Goal: Task Accomplishment & Management: Manage account settings

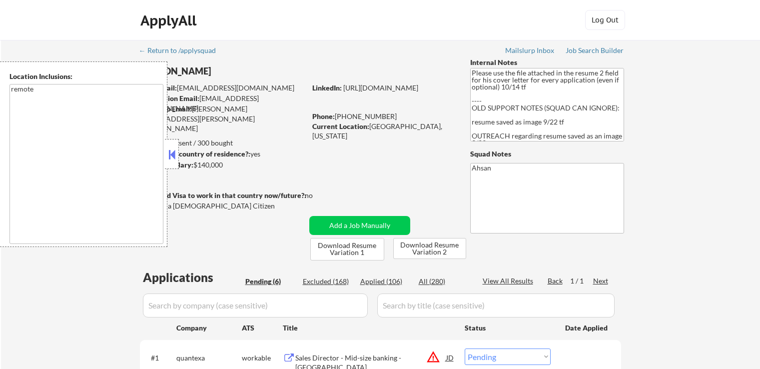
select select ""pending""
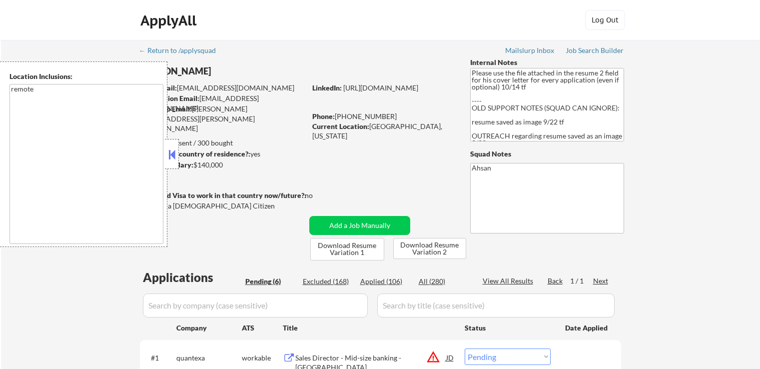
select select ""pending""
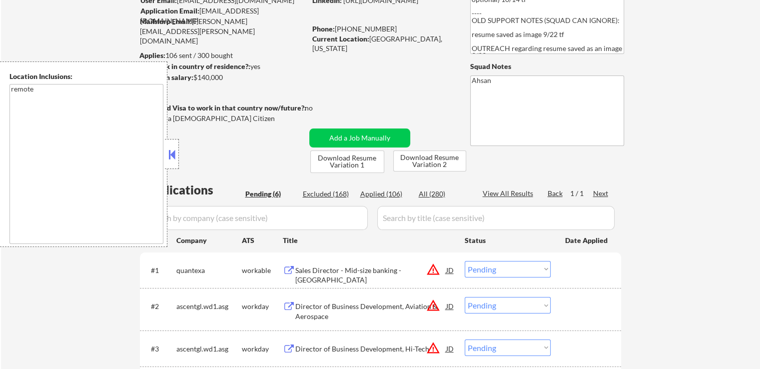
scroll to position [100, 0]
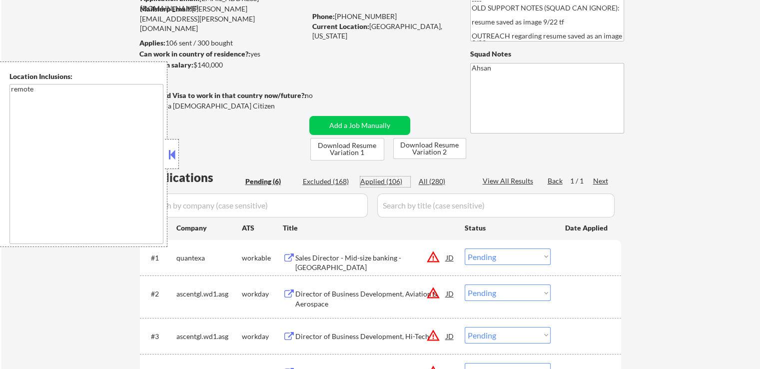
click at [393, 184] on div "Applied (106)" at bounding box center [385, 181] width 50 height 10
select select ""applied""
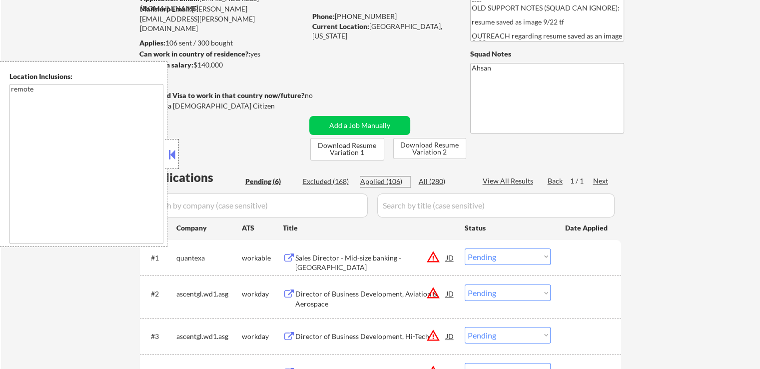
select select ""applied""
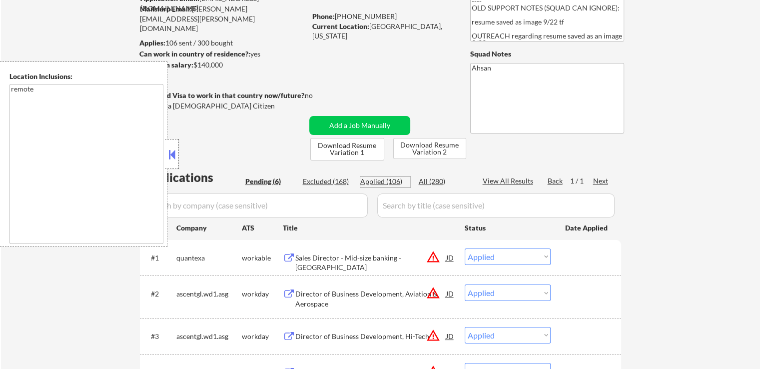
select select ""applied""
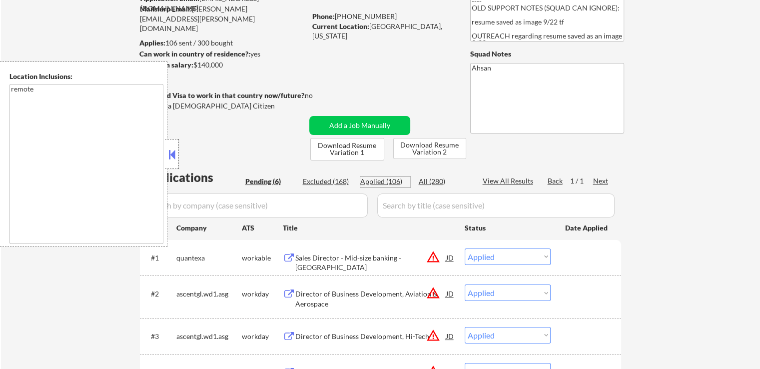
select select ""applied""
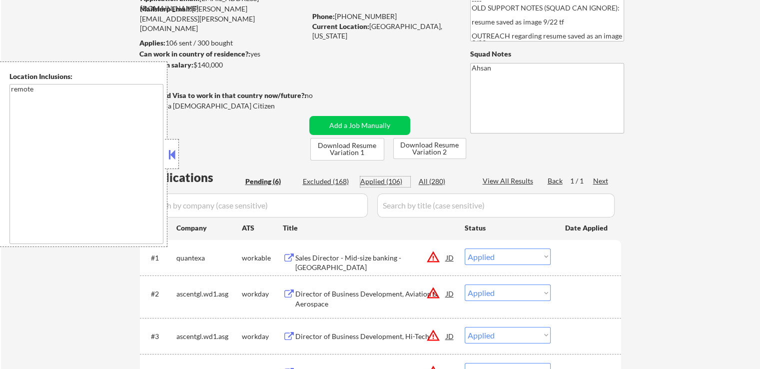
select select ""applied""
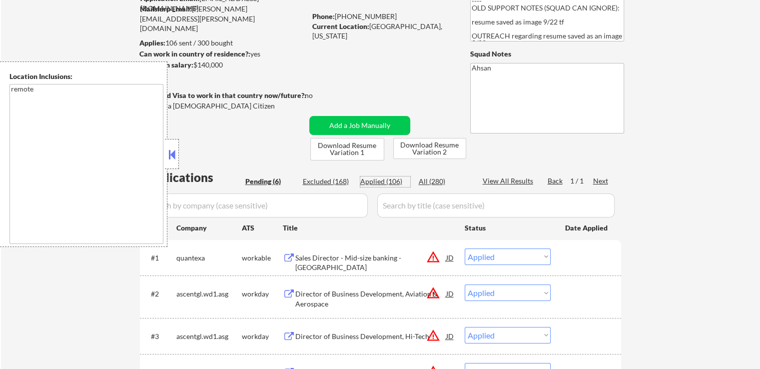
select select ""applied""
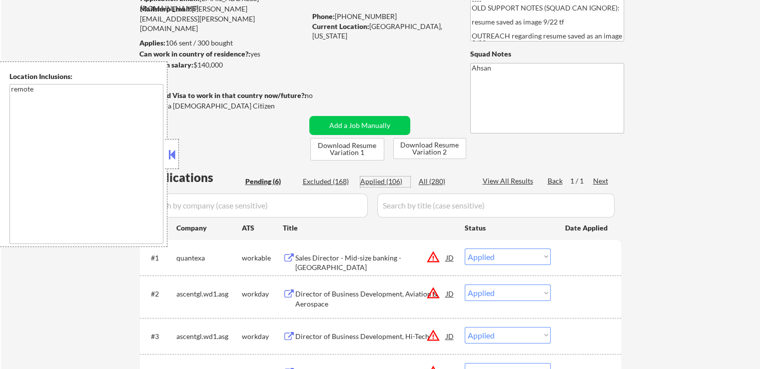
select select ""applied""
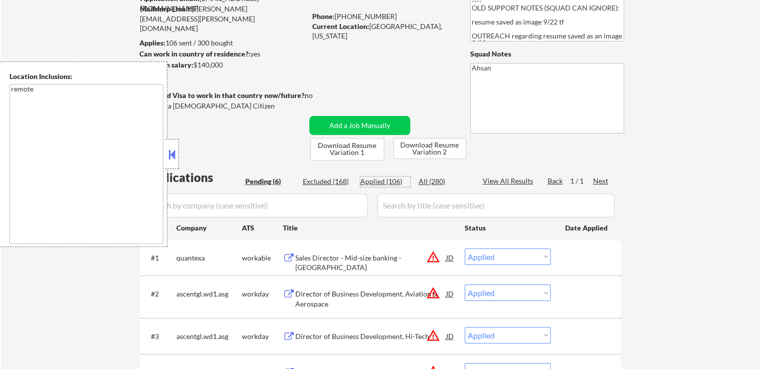
select select ""applied""
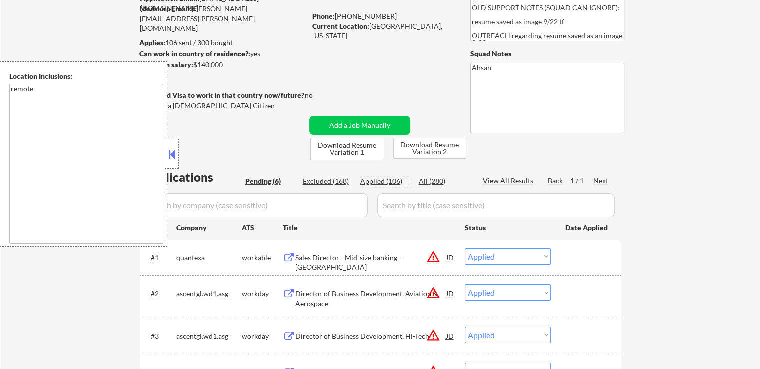
select select ""applied""
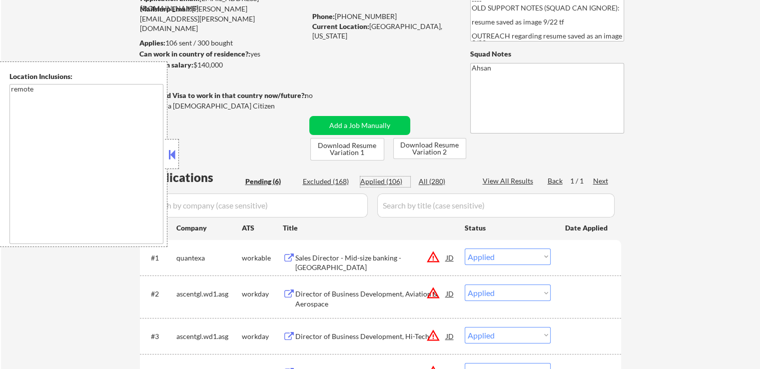
select select ""applied""
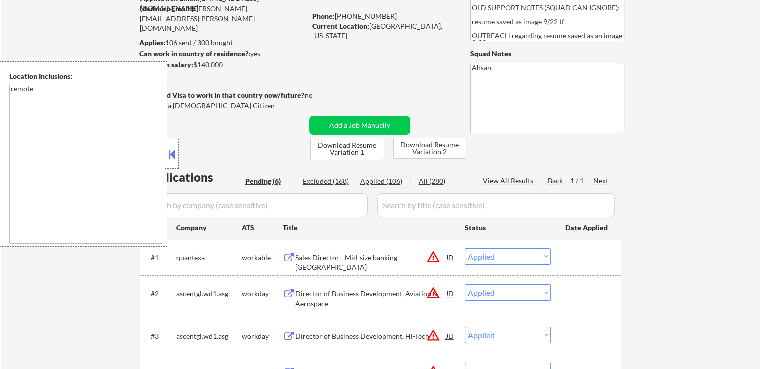
select select ""applied""
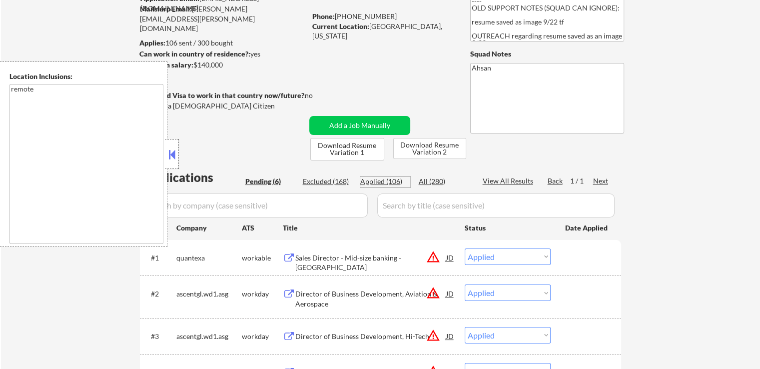
select select ""applied""
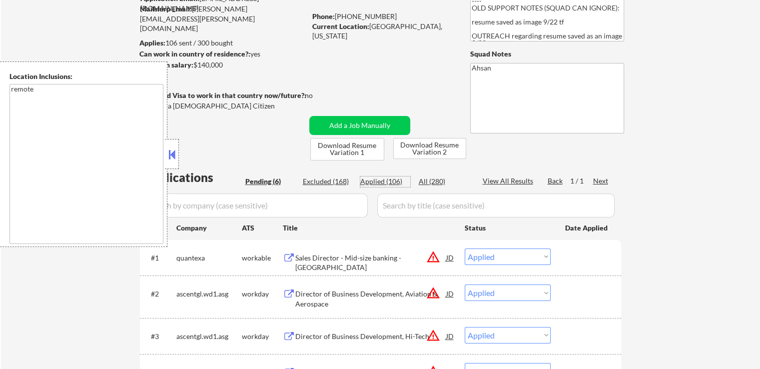
select select ""applied""
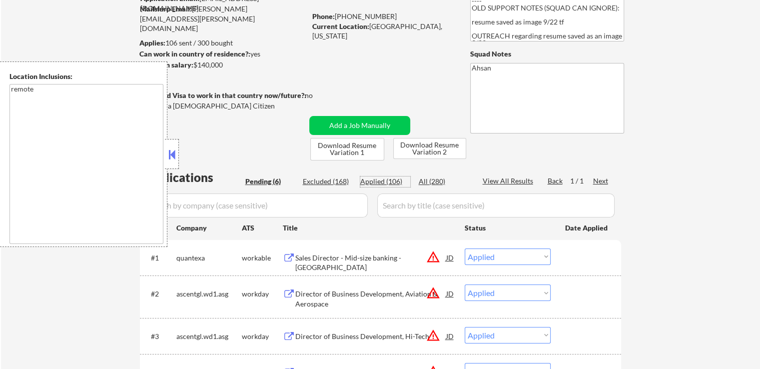
select select ""applied""
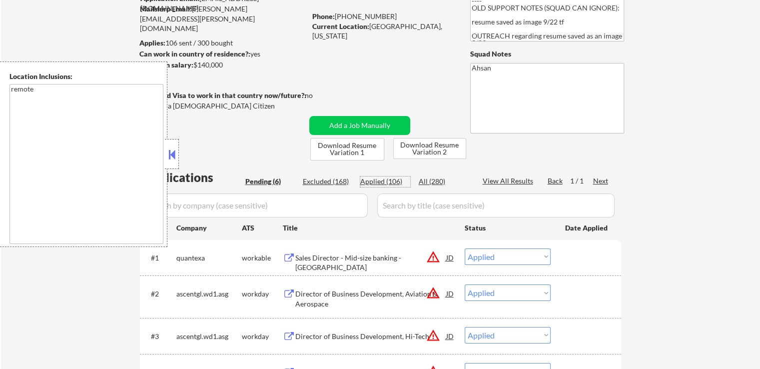
select select ""applied""
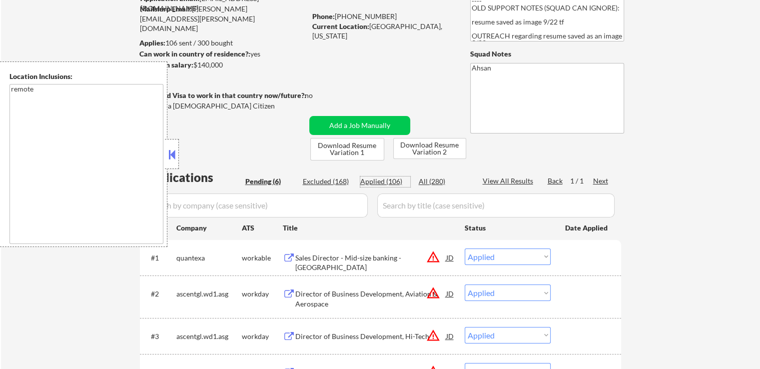
select select ""applied""
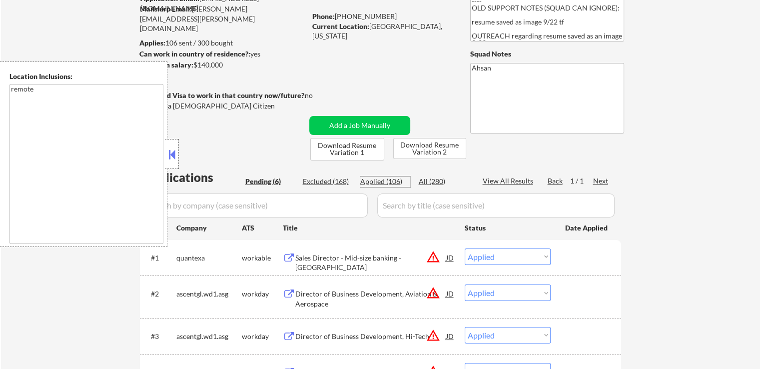
select select ""applied""
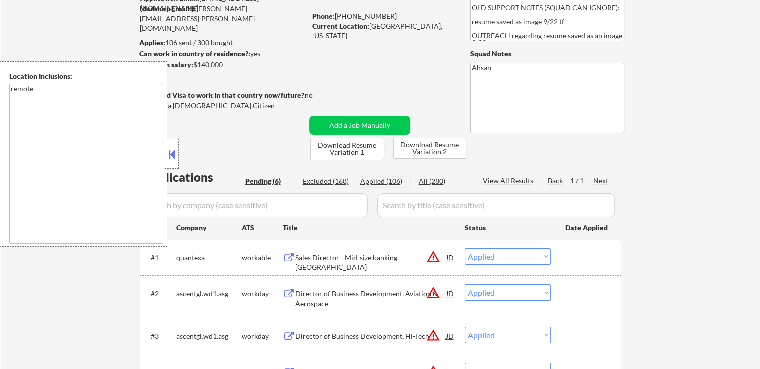
select select ""applied""
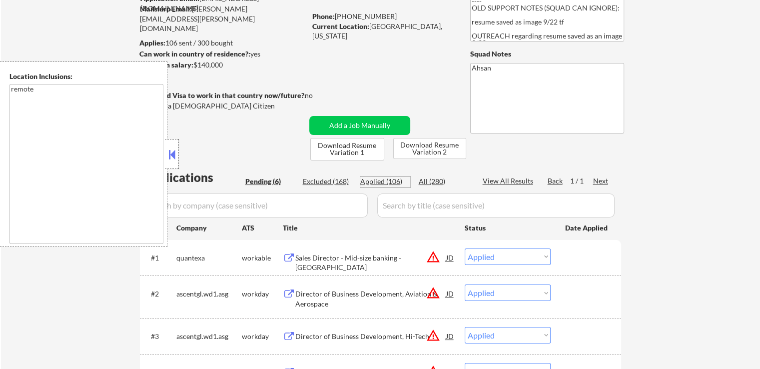
select select ""applied""
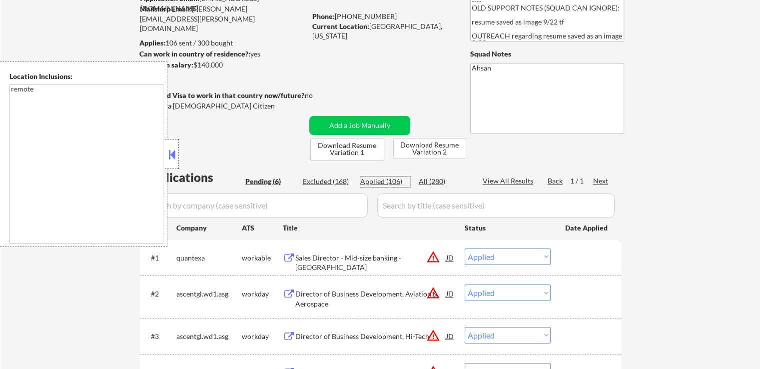
select select ""applied""
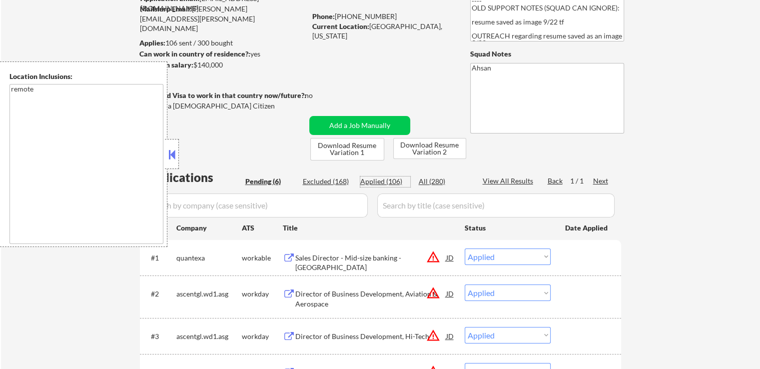
select select ""applied""
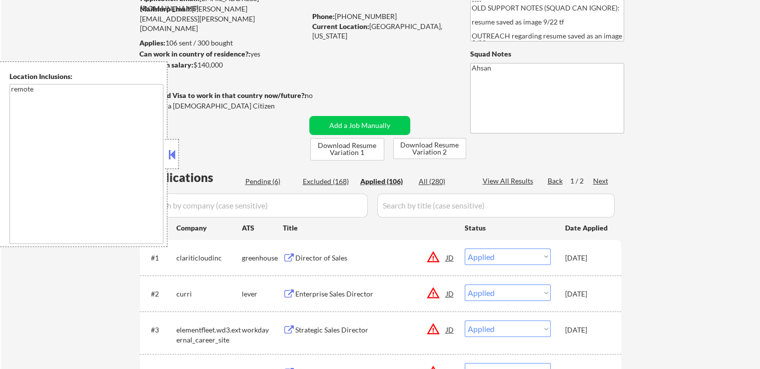
scroll to position [50, 0]
click at [39, 331] on icon "Close fill prompt" at bounding box center [39, 331] width 0 height 0
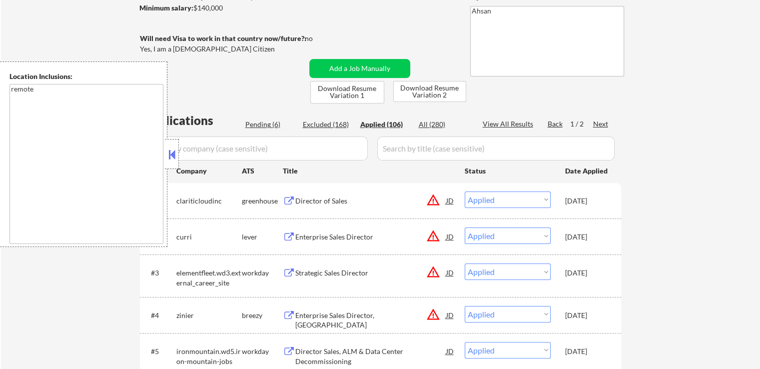
scroll to position [200, 0]
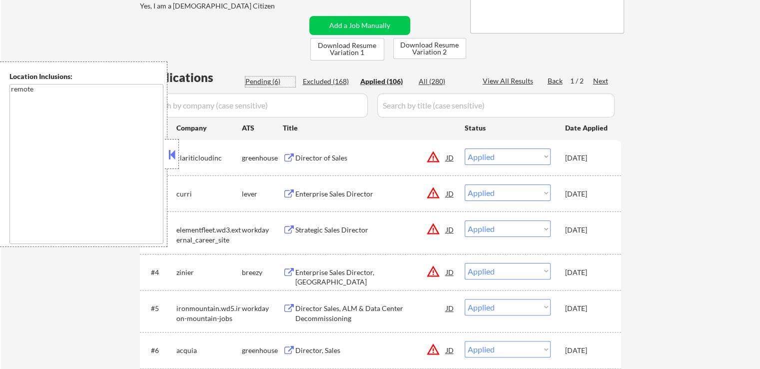
click at [266, 78] on div "Pending (6)" at bounding box center [270, 81] width 50 height 10
select select ""pending""
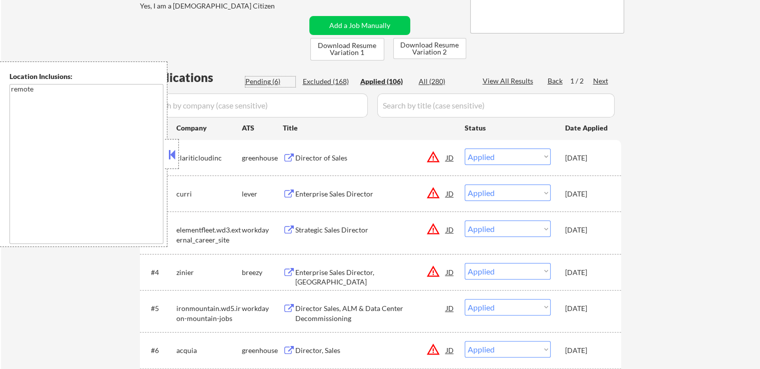
select select ""pending""
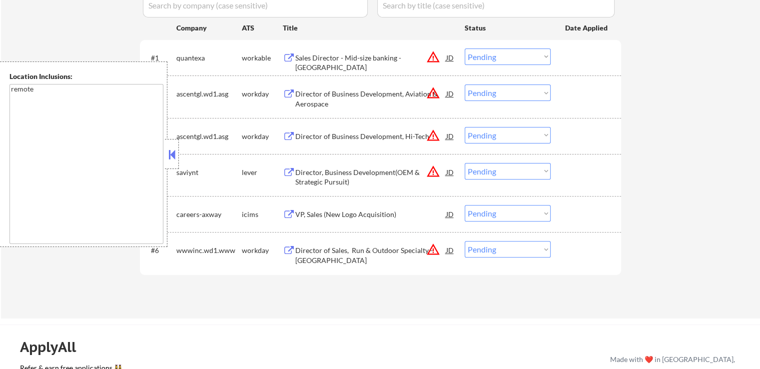
scroll to position [250, 0]
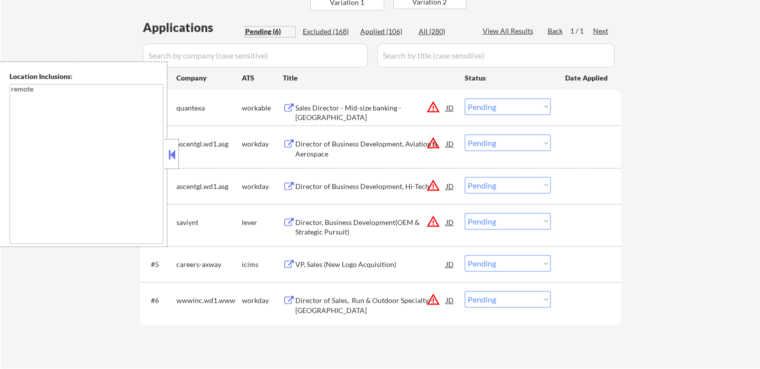
click at [382, 31] on div "Applied (106)" at bounding box center [385, 31] width 50 height 10
select select ""applied""
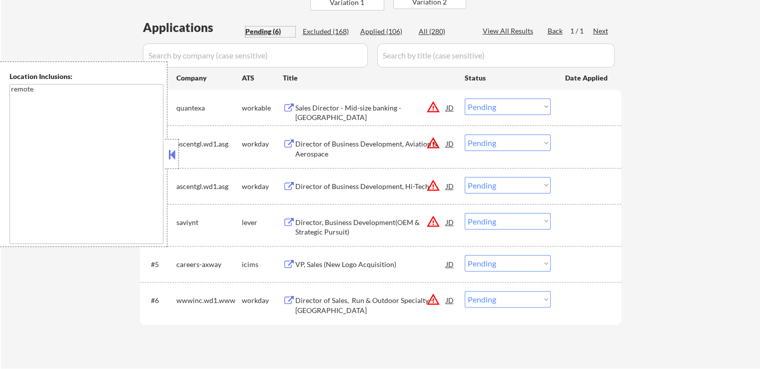
select select ""applied""
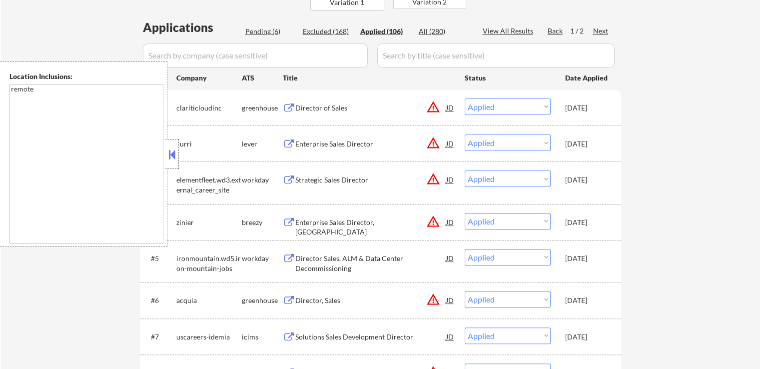
click at [339, 105] on div "Director of Sales" at bounding box center [370, 108] width 151 height 10
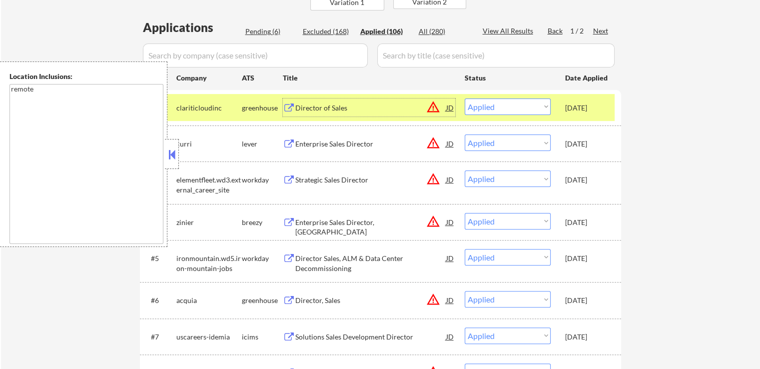
click at [372, 149] on div "Enterprise Sales Director" at bounding box center [370, 143] width 151 height 18
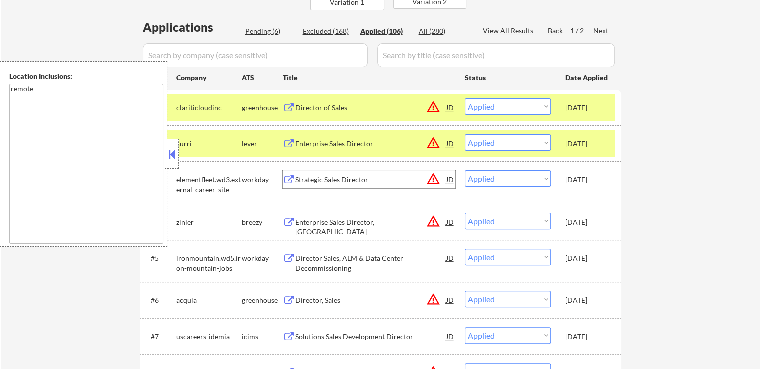
click at [370, 178] on div "Strategic Sales Director" at bounding box center [370, 180] width 151 height 10
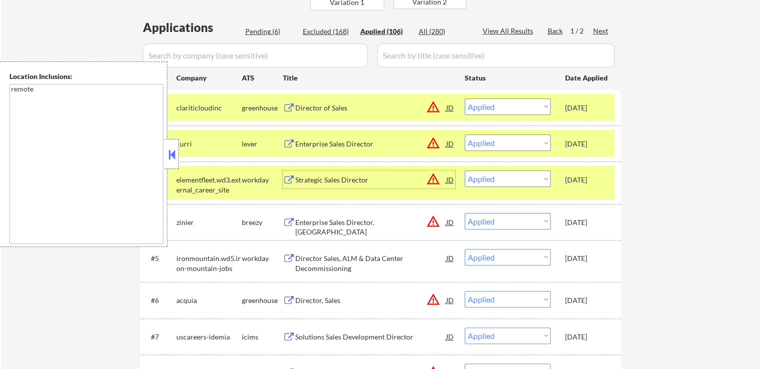
click at [370, 221] on div "Enterprise Sales Director, [GEOGRAPHIC_DATA]" at bounding box center [370, 226] width 151 height 19
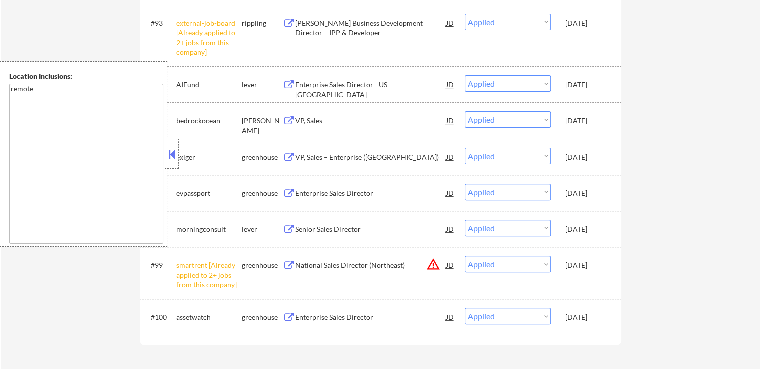
scroll to position [4102, 0]
click at [398, 157] on div "VP, Sales – Enterprise ([GEOGRAPHIC_DATA])" at bounding box center [370, 157] width 151 height 10
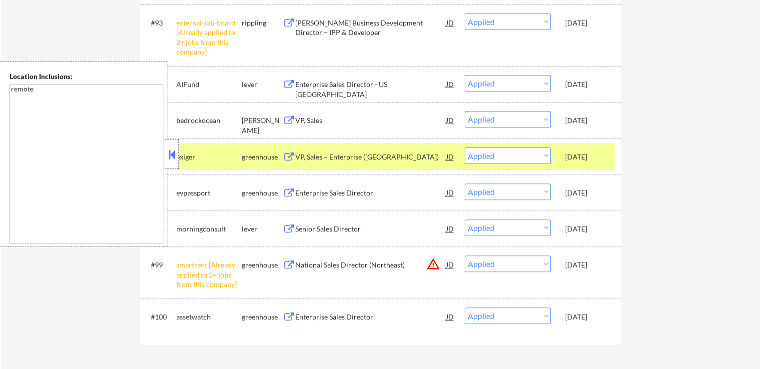
click at [371, 84] on div "Enterprise Sales Director - US [GEOGRAPHIC_DATA]" at bounding box center [370, 88] width 151 height 19
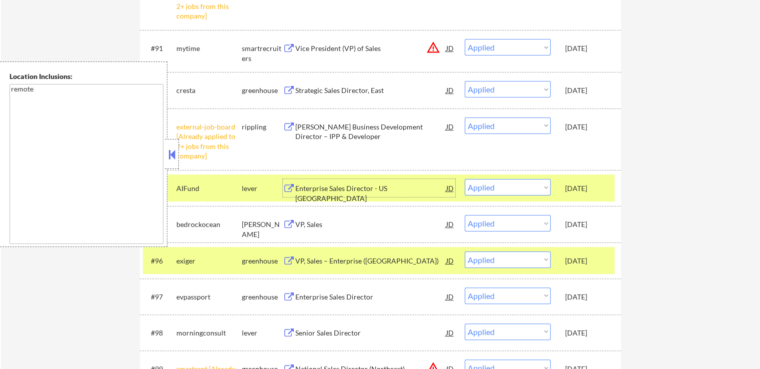
scroll to position [4052, 0]
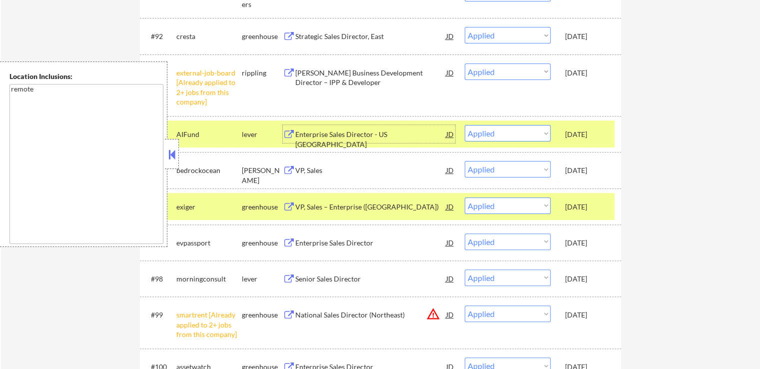
click at [386, 206] on div "VP, Sales – Enterprise ([GEOGRAPHIC_DATA])" at bounding box center [370, 207] width 151 height 10
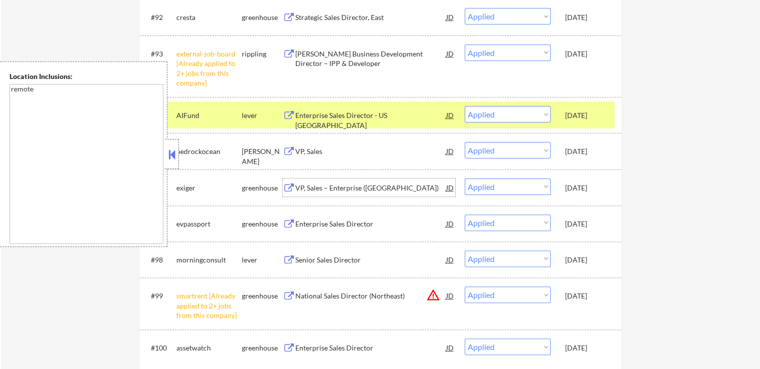
scroll to position [4102, 0]
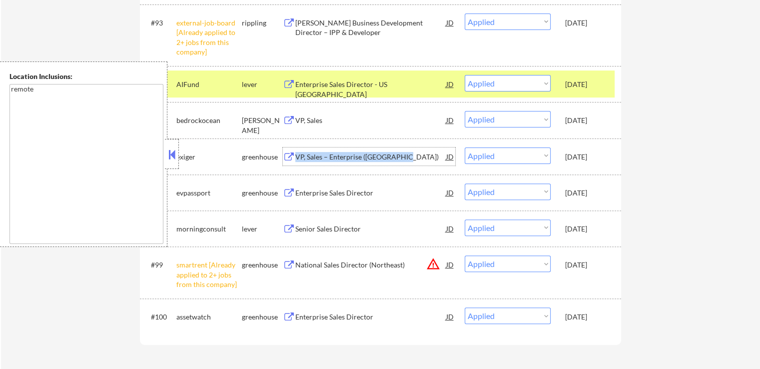
drag, startPoint x: 415, startPoint y: 157, endPoint x: 284, endPoint y: 158, distance: 131.3
click at [284, 158] on div "VP, Sales – Enterprise ([GEOGRAPHIC_DATA]) JD" at bounding box center [369, 156] width 172 height 18
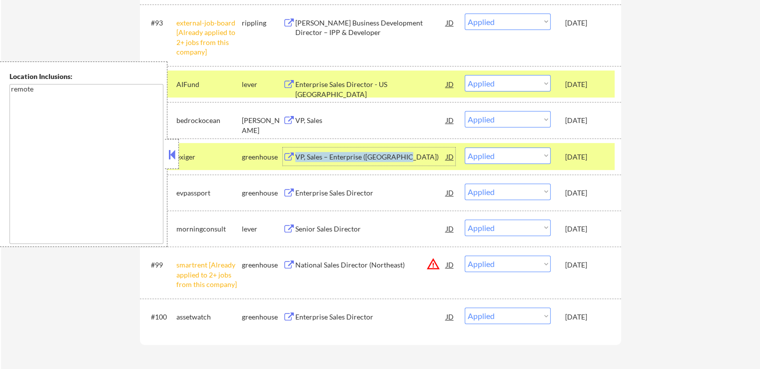
click at [170, 147] on button at bounding box center [171, 154] width 11 height 15
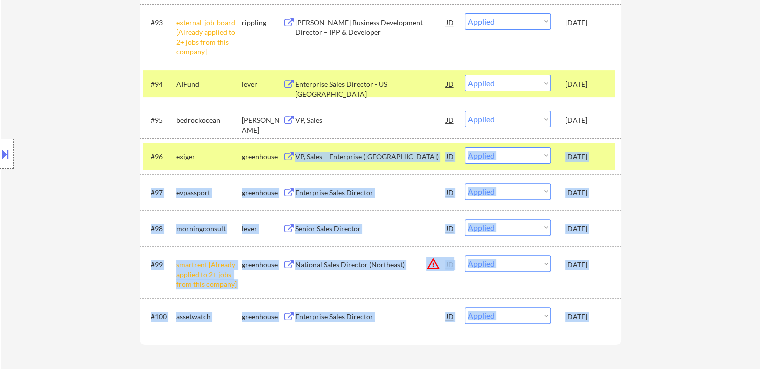
drag, startPoint x: 149, startPoint y: 157, endPoint x: 282, endPoint y: 156, distance: 132.8
click at [90, 154] on div "Location Inclusions: remote" at bounding box center [89, 153] width 179 height 185
drag, startPoint x: 156, startPoint y: 154, endPoint x: 211, endPoint y: 154, distance: 55.4
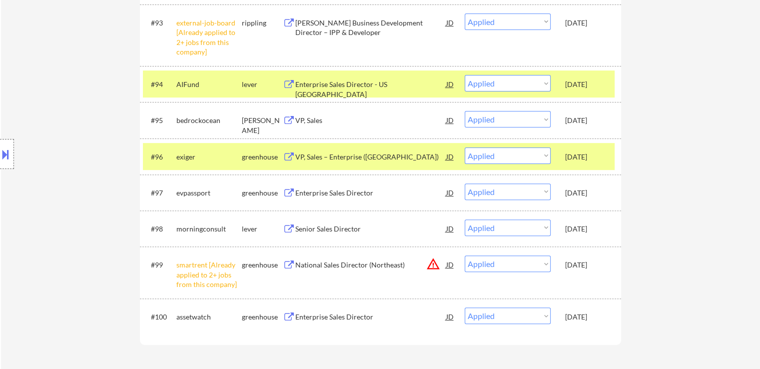
drag, startPoint x: 609, startPoint y: 153, endPoint x: 185, endPoint y: 153, distance: 424.5
click at [185, 153] on div "#96 exiger greenhouse VP, Sales – Enterprise ([GEOGRAPHIC_DATA]) JD Choose an o…" at bounding box center [378, 156] width 471 height 27
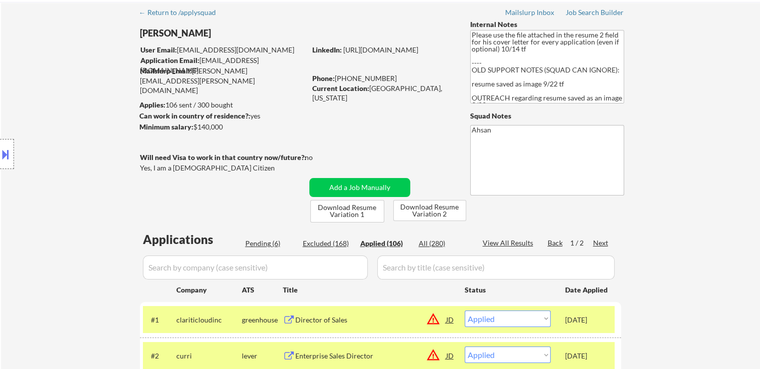
scroll to position [100, 0]
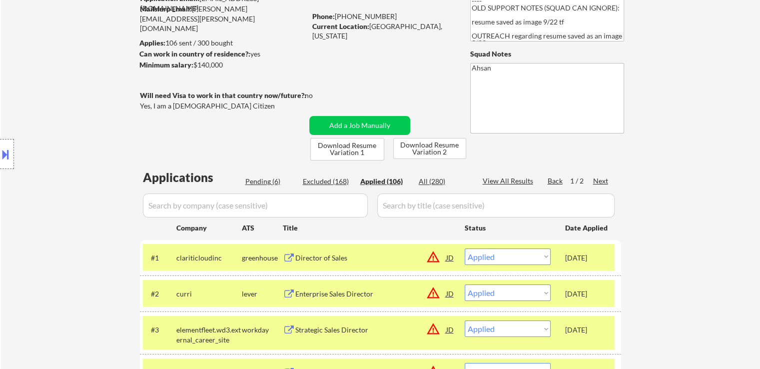
click at [261, 183] on div "Pending (6)" at bounding box center [270, 181] width 50 height 10
select select ""pending""
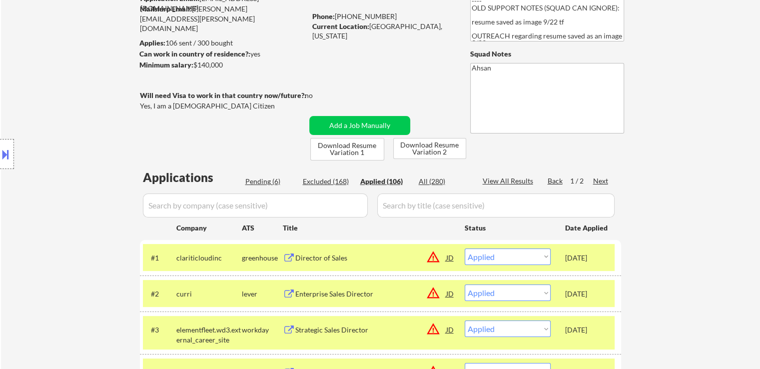
select select ""pending""
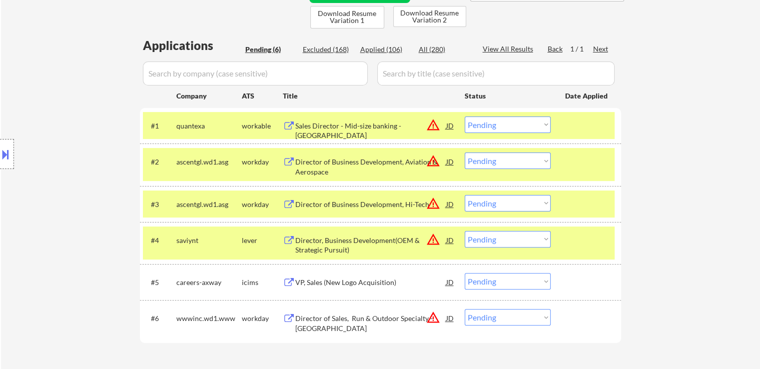
scroll to position [250, 0]
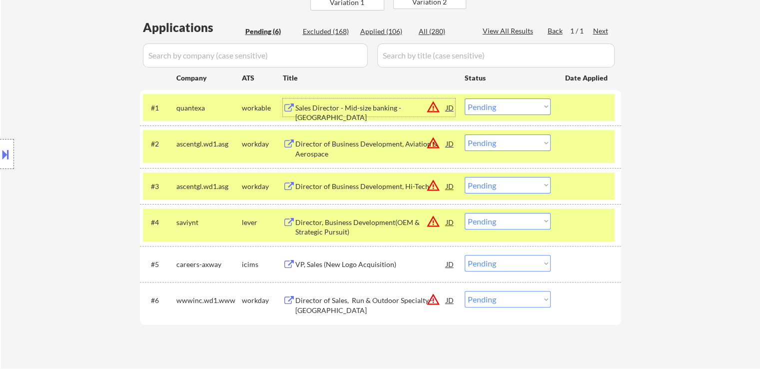
click at [369, 103] on div "Sales Director - Mid-size banking - [GEOGRAPHIC_DATA]" at bounding box center [370, 112] width 151 height 19
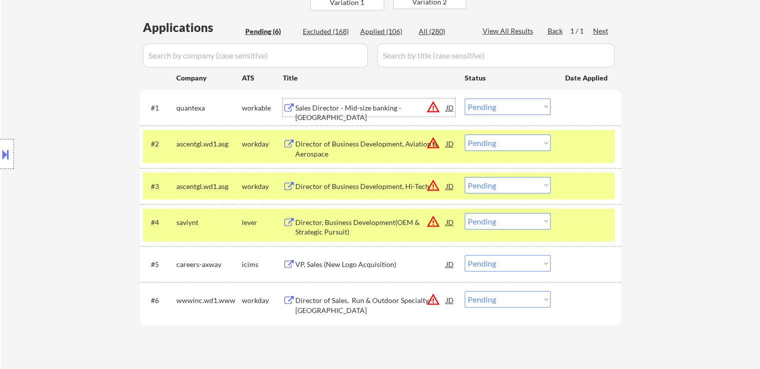
click at [383, 140] on div "Director of Business Development, Aviation & Aerospace" at bounding box center [370, 148] width 151 height 19
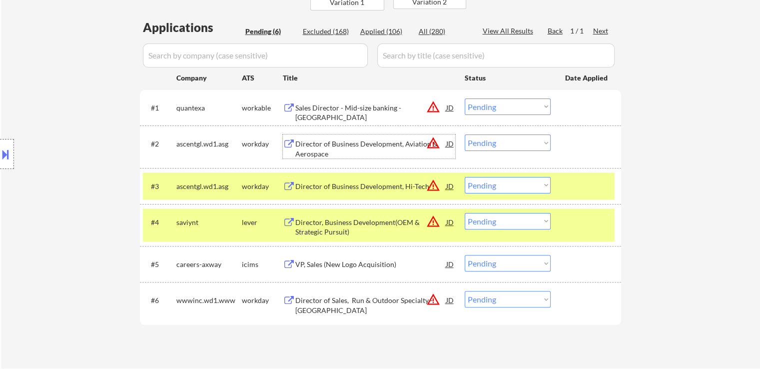
click at [496, 108] on select "Choose an option... Pending Applied Excluded (Questions) Excluded (Expired) Exc…" at bounding box center [507, 106] width 86 height 16
click at [464, 98] on select "Choose an option... Pending Applied Excluded (Questions) Excluded (Expired) Exc…" at bounding box center [507, 106] width 86 height 16
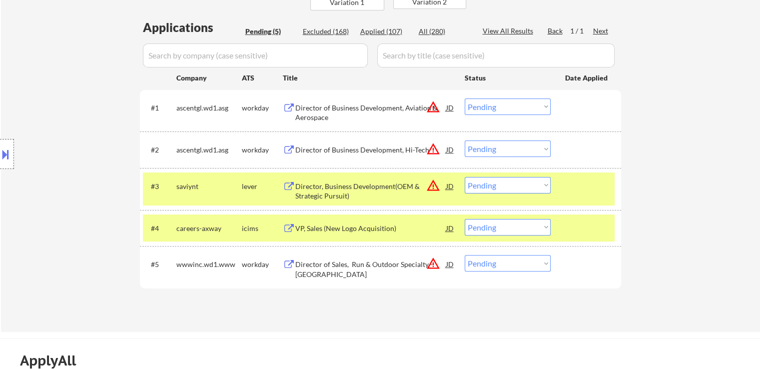
click at [407, 149] on div "Director of Business Development, Hi-Tech" at bounding box center [370, 150] width 151 height 10
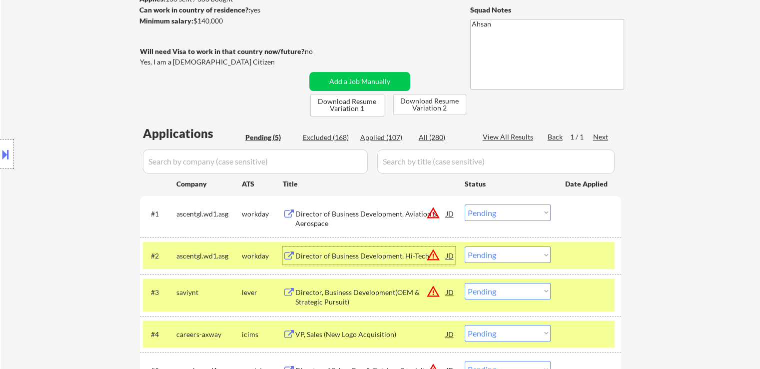
scroll to position [150, 0]
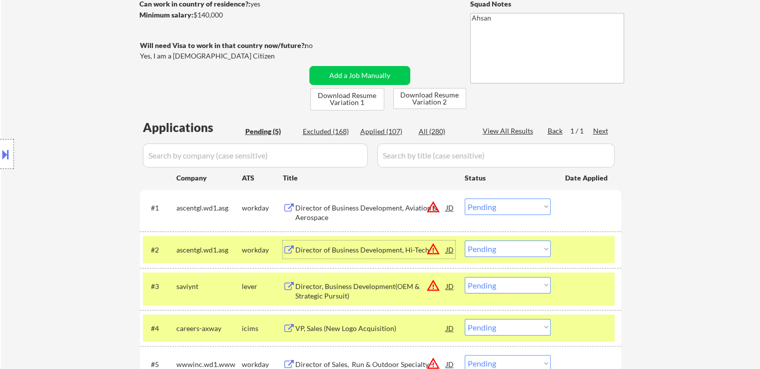
click at [447, 205] on div "JD" at bounding box center [450, 207] width 10 height 18
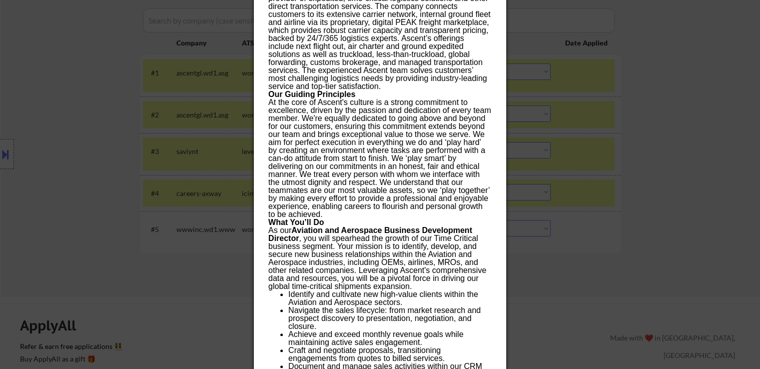
scroll to position [300, 0]
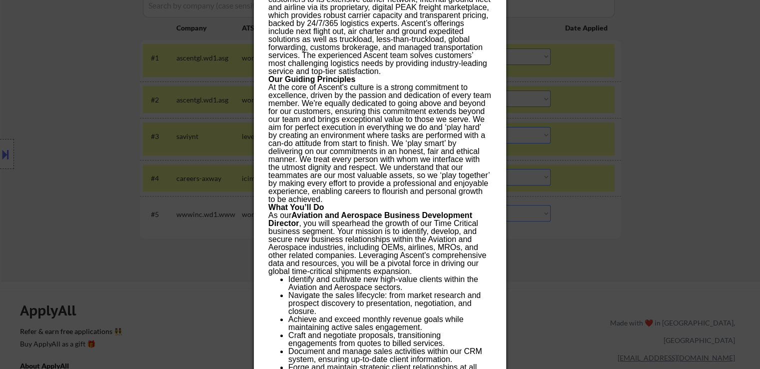
click at [717, 195] on div at bounding box center [380, 184] width 760 height 369
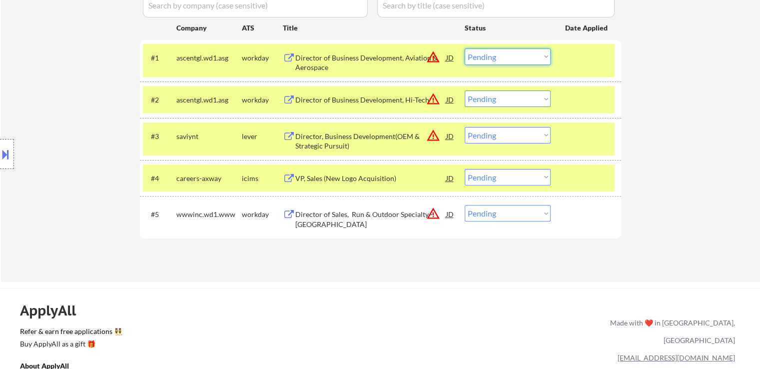
click at [492, 54] on select "Choose an option... Pending Applied Excluded (Questions) Excluded (Expired) Exc…" at bounding box center [507, 56] width 86 height 16
click at [464, 48] on select "Choose an option... Pending Applied Excluded (Questions) Excluded (Expired) Exc…" at bounding box center [507, 56] width 86 height 16
click at [395, 132] on div "Director, Business Development(OEM & Strategic Pursuit)" at bounding box center [370, 140] width 151 height 19
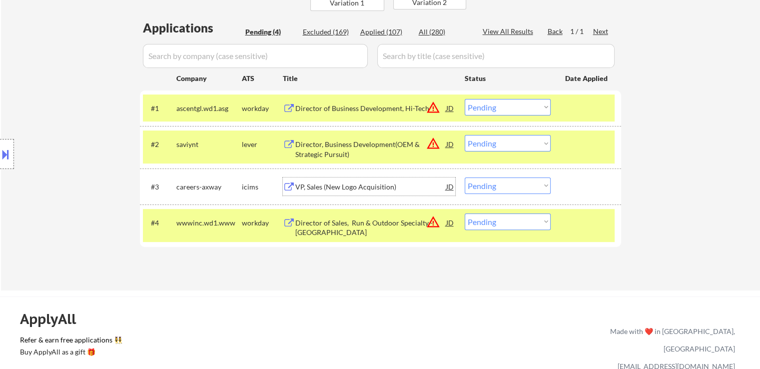
scroll to position [250, 0]
click at [453, 107] on div "JD" at bounding box center [450, 107] width 10 height 18
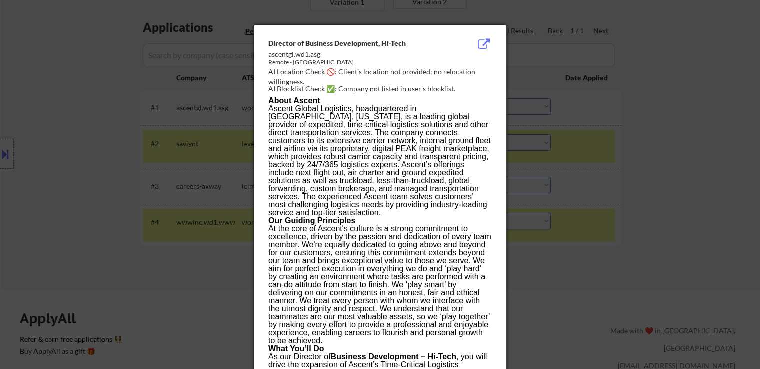
click at [682, 144] on div at bounding box center [380, 184] width 760 height 369
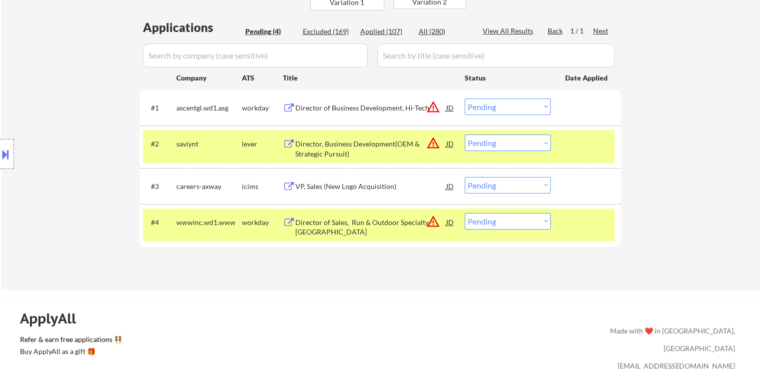
drag, startPoint x: 490, startPoint y: 102, endPoint x: 502, endPoint y: 114, distance: 17.0
click at [490, 103] on select "Choose an option... Pending Applied Excluded (Questions) Excluded (Expired) Exc…" at bounding box center [507, 106] width 86 height 16
click at [464, 98] on select "Choose an option... Pending Applied Excluded (Questions) Excluded (Expired) Exc…" at bounding box center [507, 106] width 86 height 16
click at [390, 184] on div "VP, Sales (New Logo Acquisition)" at bounding box center [370, 186] width 151 height 10
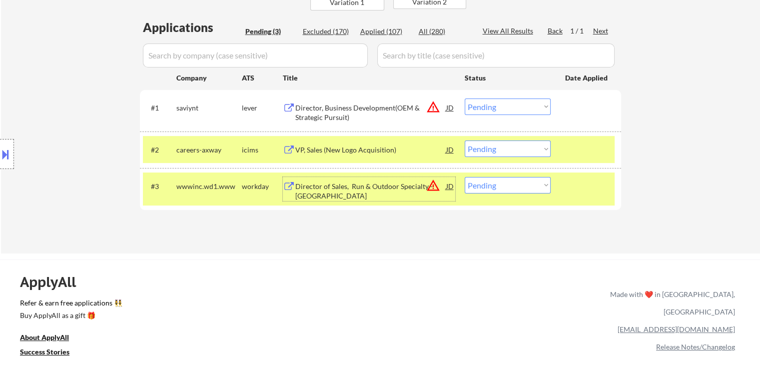
click at [511, 110] on select "Choose an option... Pending Applied Excluded (Questions) Excluded (Expired) Exc…" at bounding box center [507, 106] width 86 height 16
click at [464, 98] on select "Choose an option... Pending Applied Excluded (Questions) Excluded (Expired) Exc…" at bounding box center [507, 106] width 86 height 16
click at [400, 188] on div "Director of Sales, Run & Outdoor Specialty - [GEOGRAPHIC_DATA]" at bounding box center [370, 190] width 151 height 19
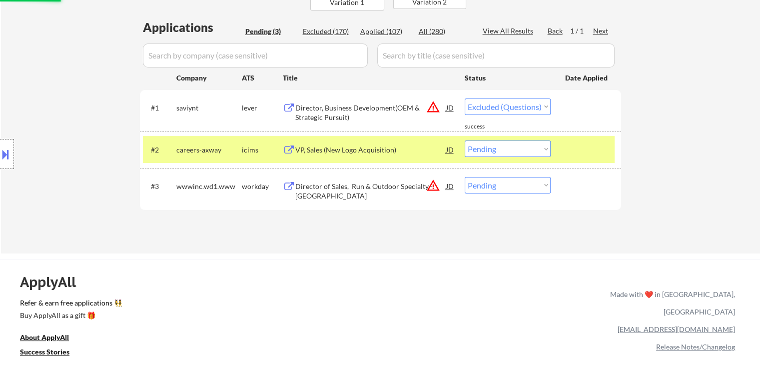
select select ""pending""
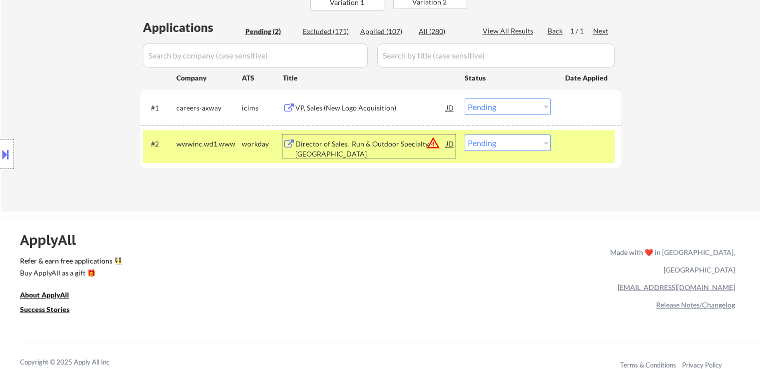
click at [388, 144] on div "Director of Sales, Run & Outdoor Specialty - [GEOGRAPHIC_DATA]" at bounding box center [370, 148] width 151 height 19
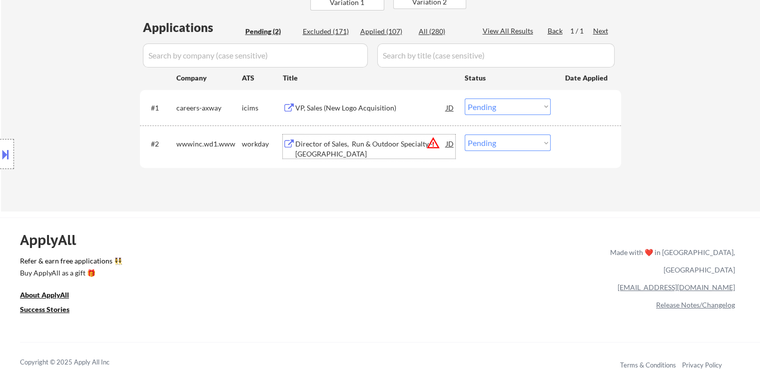
click at [447, 140] on div "JD" at bounding box center [450, 143] width 10 height 18
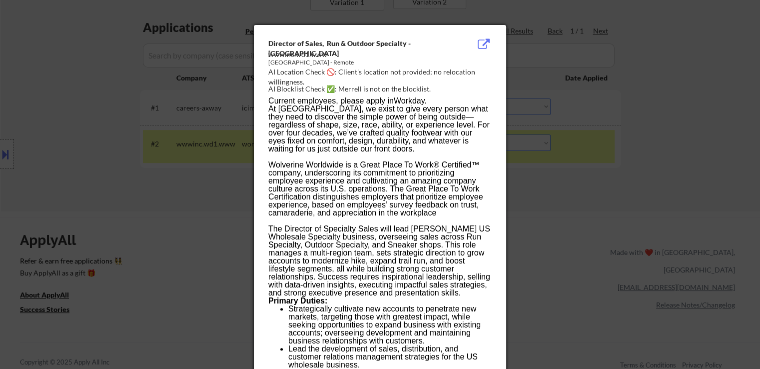
click at [610, 203] on div at bounding box center [380, 184] width 760 height 369
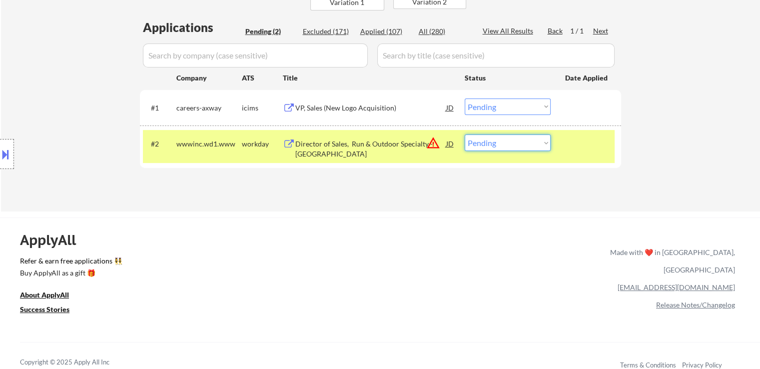
click at [493, 142] on select "Choose an option... Pending Applied Excluded (Questions) Excluded (Expired) Exc…" at bounding box center [507, 142] width 86 height 16
select select ""applied""
click at [464, 134] on select "Choose an option... Pending Applied Excluded (Questions) Excluded (Expired) Exc…" at bounding box center [507, 142] width 86 height 16
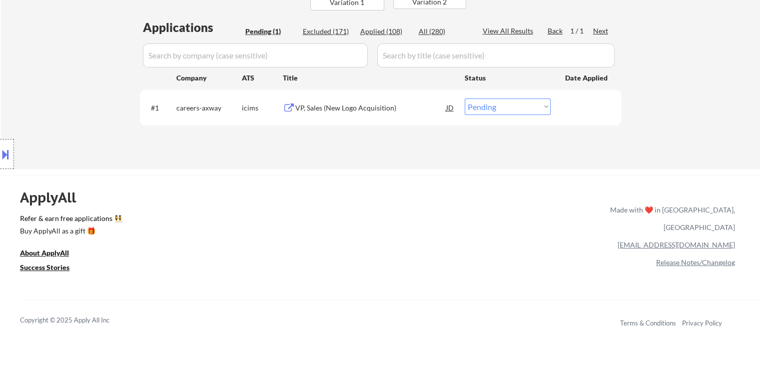
click at [397, 104] on div "VP, Sales (New Logo Acquisition)" at bounding box center [370, 108] width 151 height 10
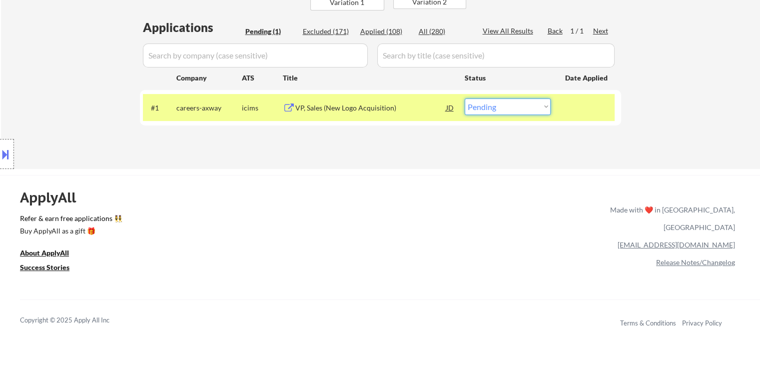
drag, startPoint x: 498, startPoint y: 105, endPoint x: 495, endPoint y: 110, distance: 5.8
click at [497, 106] on select "Choose an option... Pending Applied Excluded (Questions) Excluded (Expired) Exc…" at bounding box center [507, 106] width 86 height 16
select select ""applied""
click at [464, 98] on select "Choose an option... Pending Applied Excluded (Questions) Excluded (Expired) Exc…" at bounding box center [507, 106] width 86 height 16
